Goal: Find specific page/section: Find specific page/section

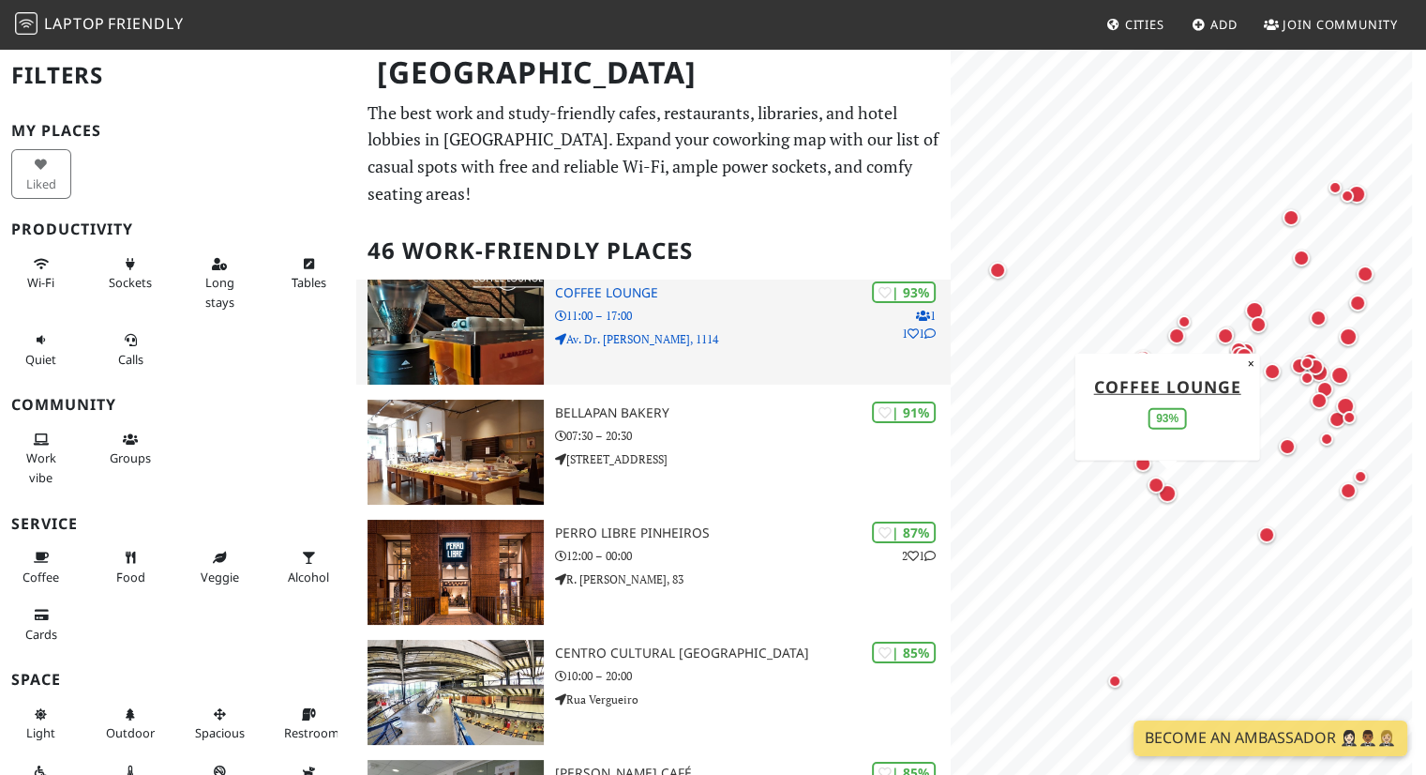
click at [763, 330] on p "Av. Dr. [PERSON_NAME], 1114" at bounding box center [753, 339] width 397 height 18
click at [701, 327] on div "| 93% 1 1 1 [GEOGRAPHIC_DATA] 11:00 – 17:00 Av. Dr. [PERSON_NAME], 1114" at bounding box center [753, 331] width 397 height 105
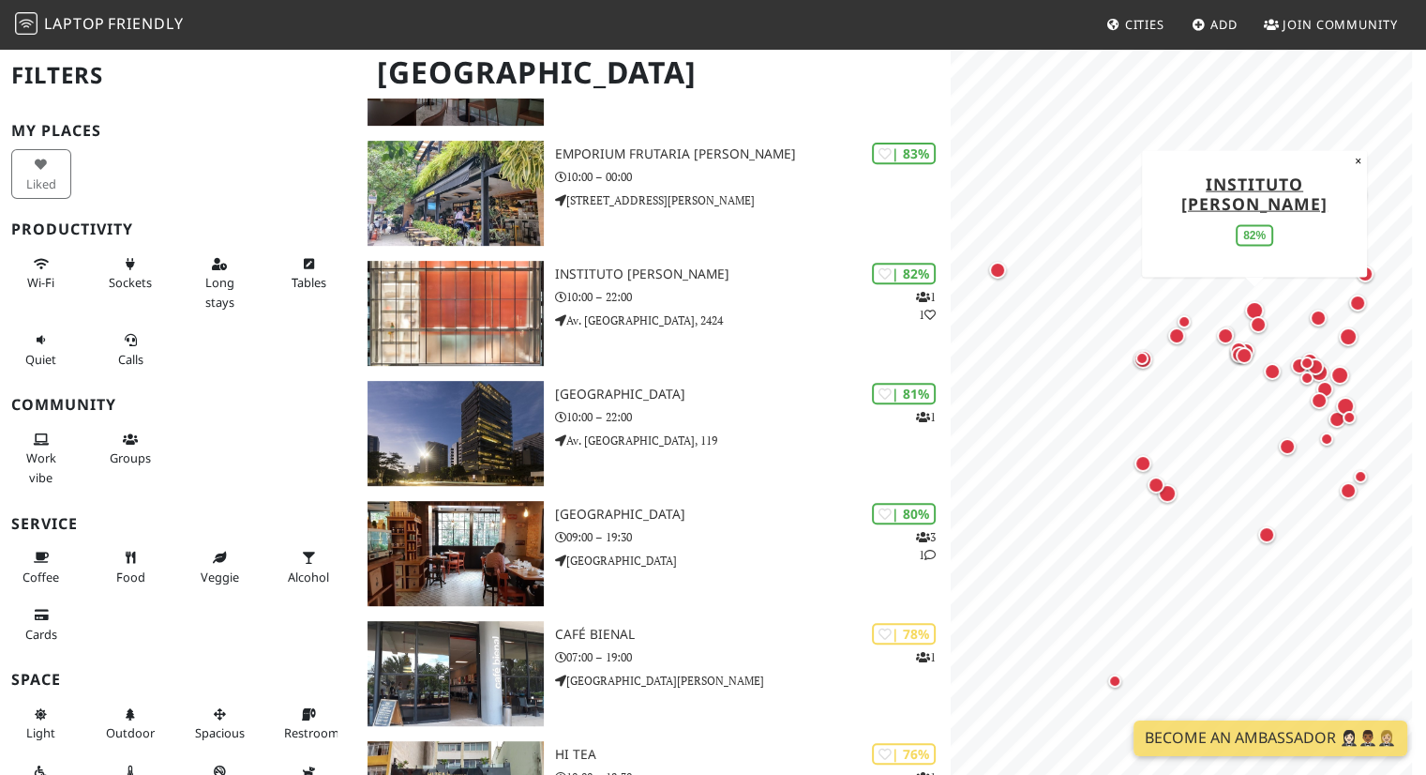
scroll to position [764, 0]
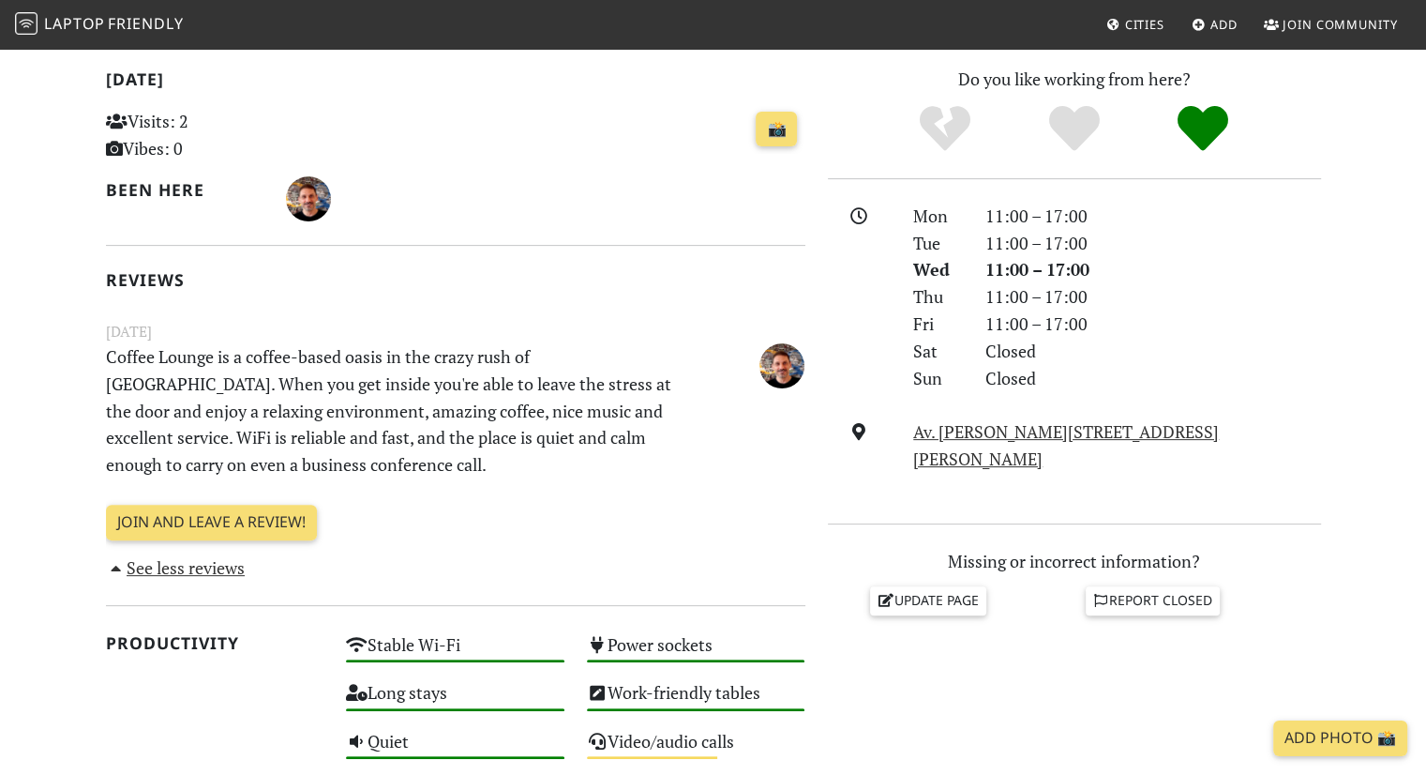
scroll to position [396, 0]
